Goal: Information Seeking & Learning: Compare options

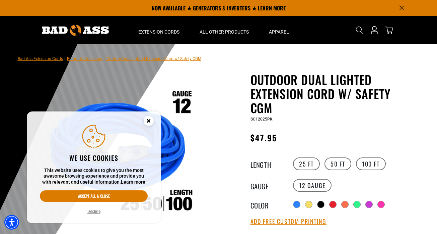
click at [152, 117] on circle "Cookie Consent" at bounding box center [149, 121] width 10 height 10
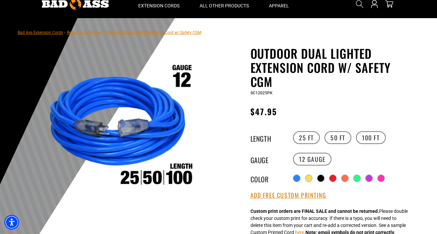
scroll to position [27, 0]
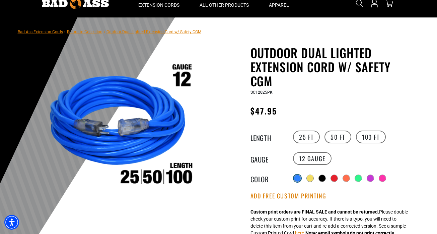
click at [299, 177] on div at bounding box center [297, 178] width 7 height 7
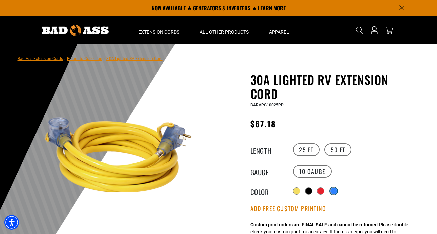
click at [335, 190] on div at bounding box center [333, 190] width 7 height 7
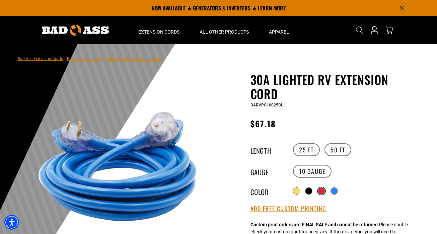
click at [321, 190] on div at bounding box center [321, 190] width 7 height 7
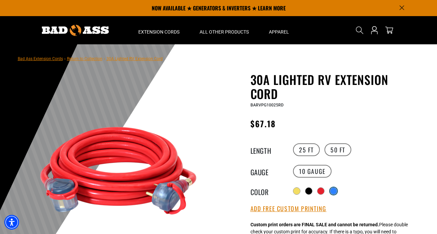
click at [333, 189] on div at bounding box center [333, 190] width 7 height 7
